Goal: Transaction & Acquisition: Purchase product/service

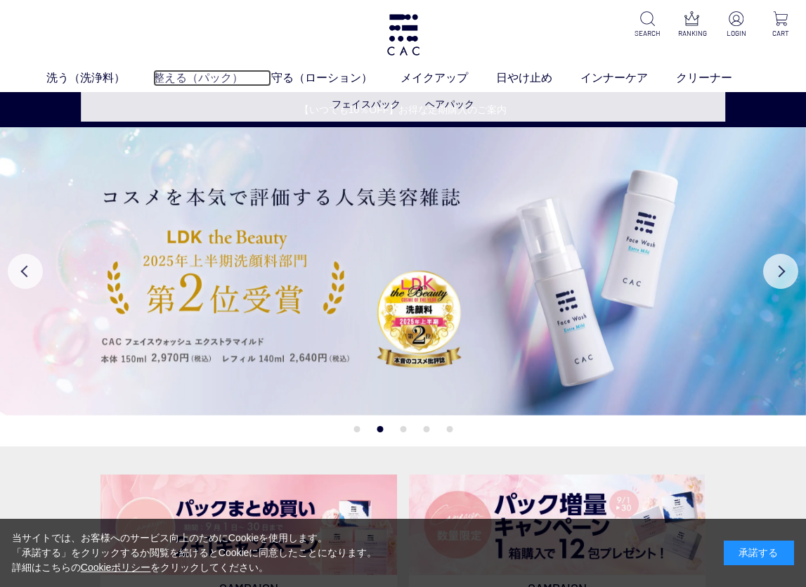
click at [222, 72] on link "整える（パック）" at bounding box center [212, 78] width 118 height 17
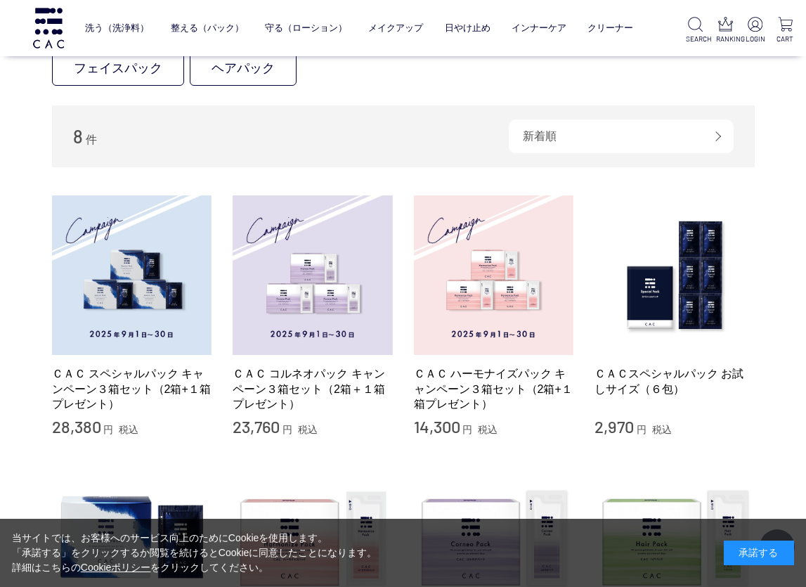
scroll to position [211, 0]
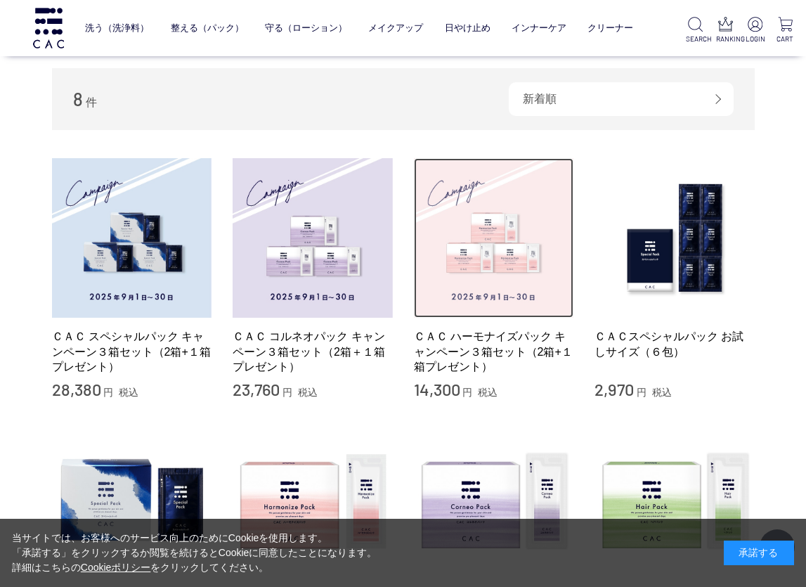
click at [521, 252] on img at bounding box center [494, 238] width 160 height 160
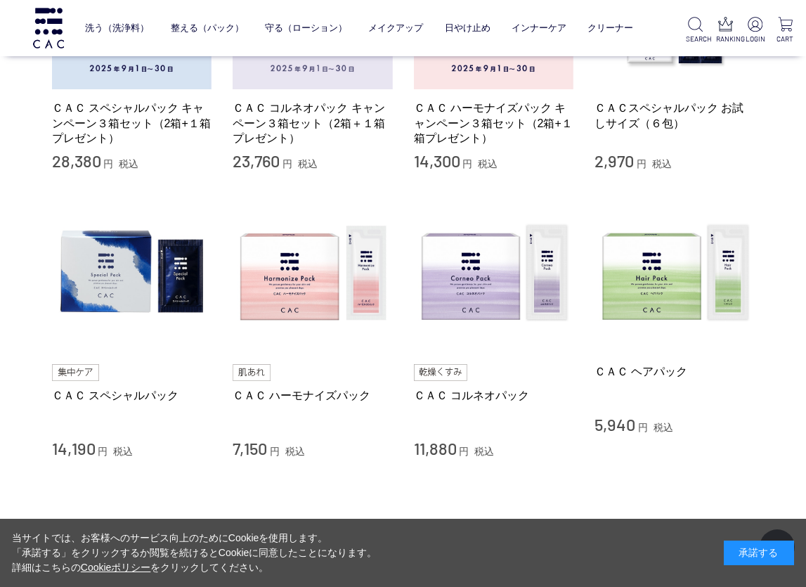
scroll to position [492, 0]
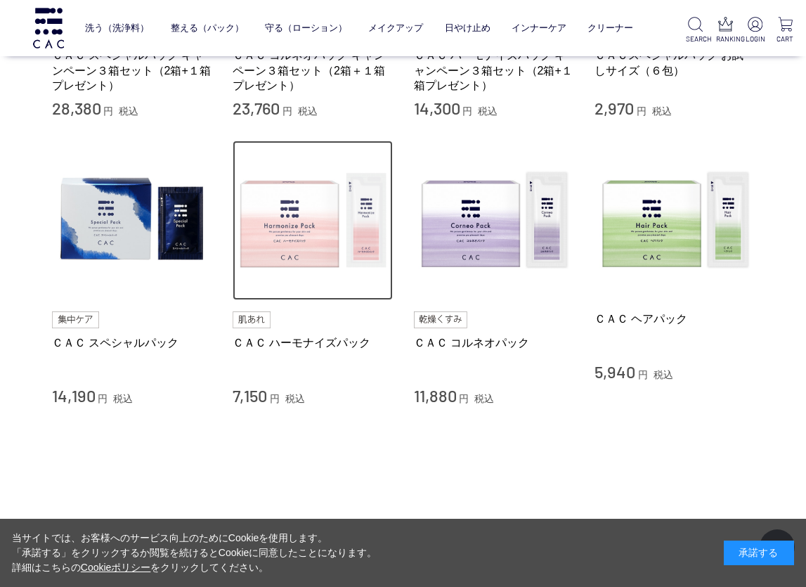
click at [308, 267] on img at bounding box center [313, 221] width 160 height 160
